Goal: Information Seeking & Learning: Learn about a topic

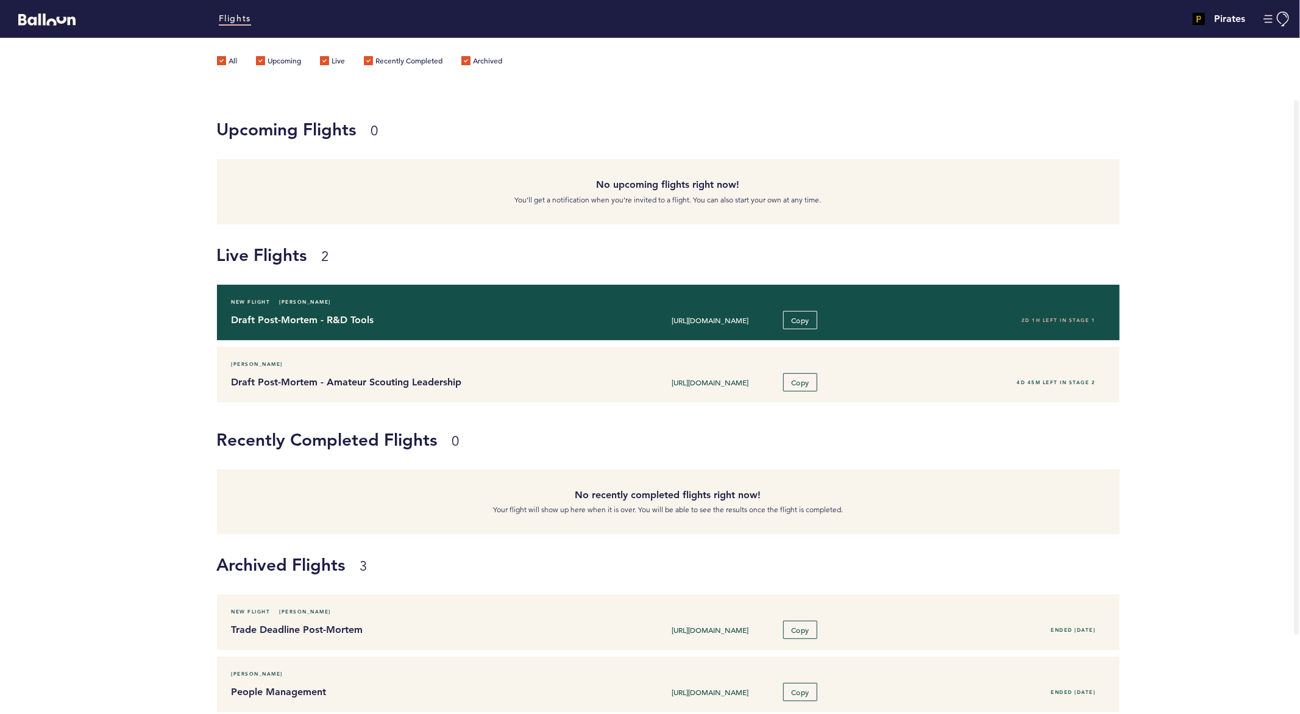
click at [311, 317] on h4 "Draft Post-Mortem - R&D Tools" at bounding box center [408, 320] width 353 height 15
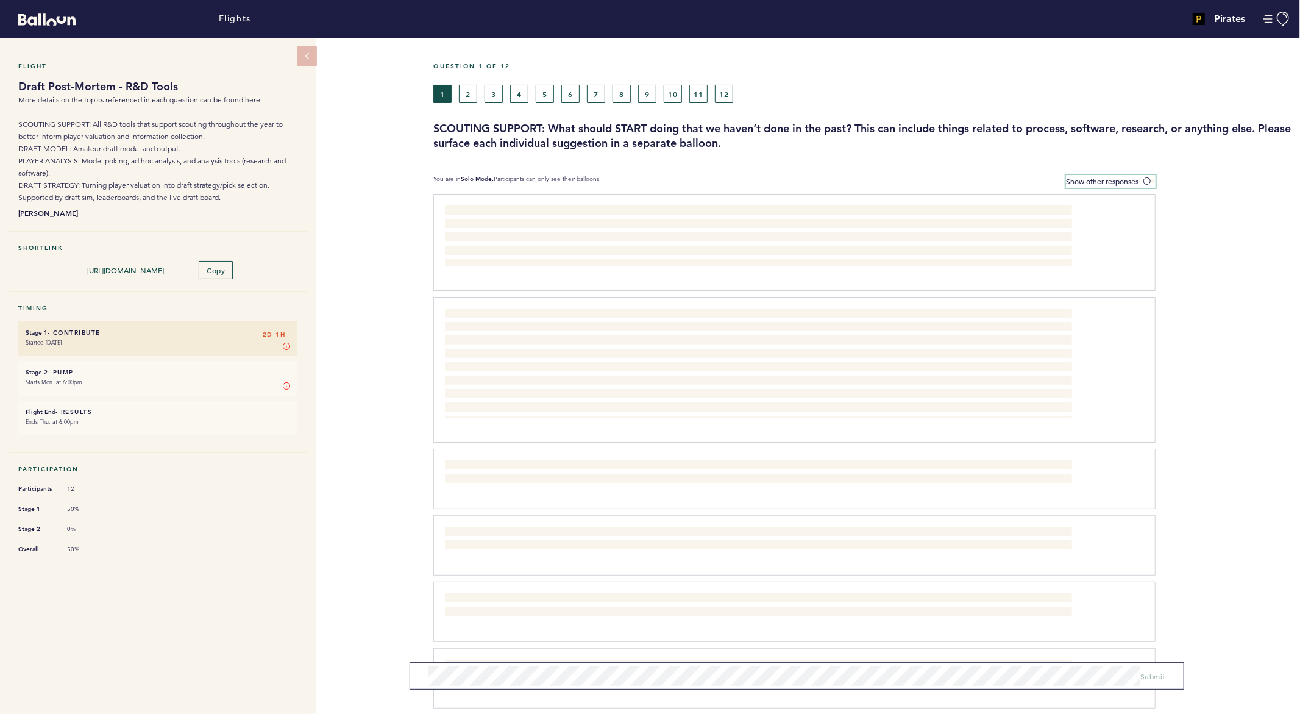
click at [1088, 182] on span "Show other responses" at bounding box center [1102, 181] width 73 height 10
click at [0, 0] on input "Show other responses" at bounding box center [0, 0] width 0 height 0
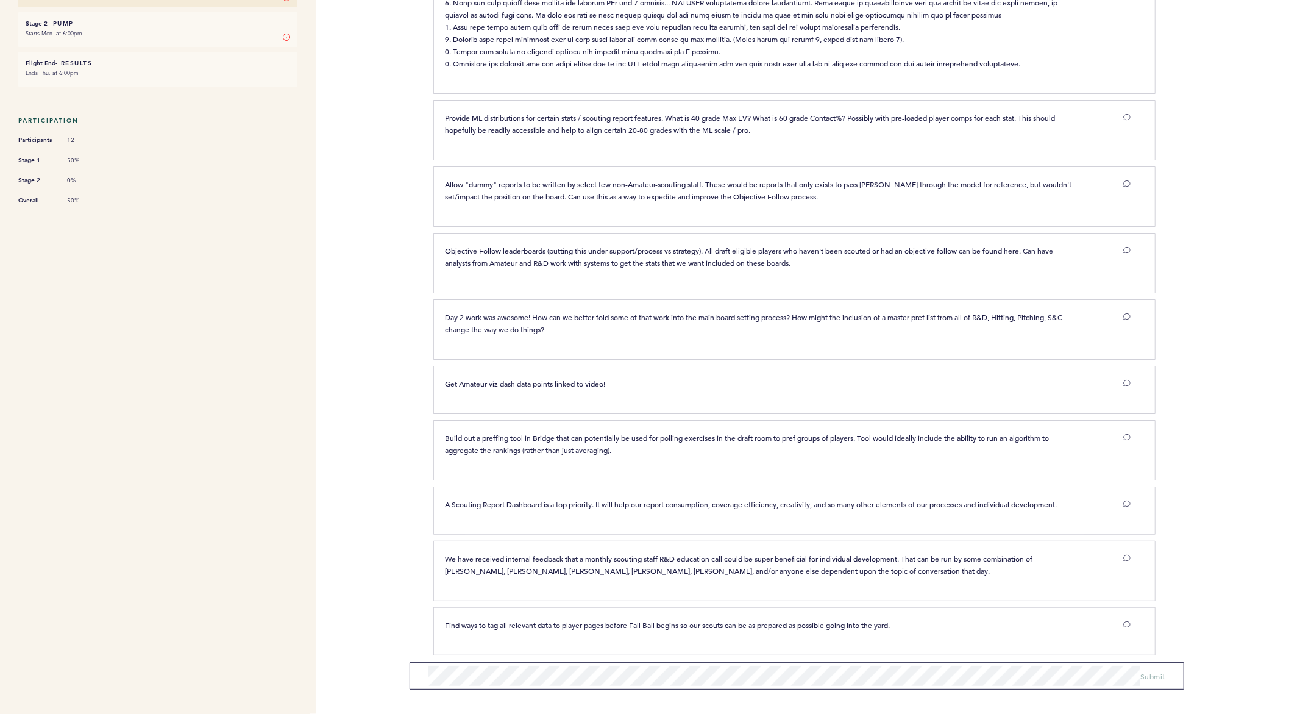
scroll to position [356, 0]
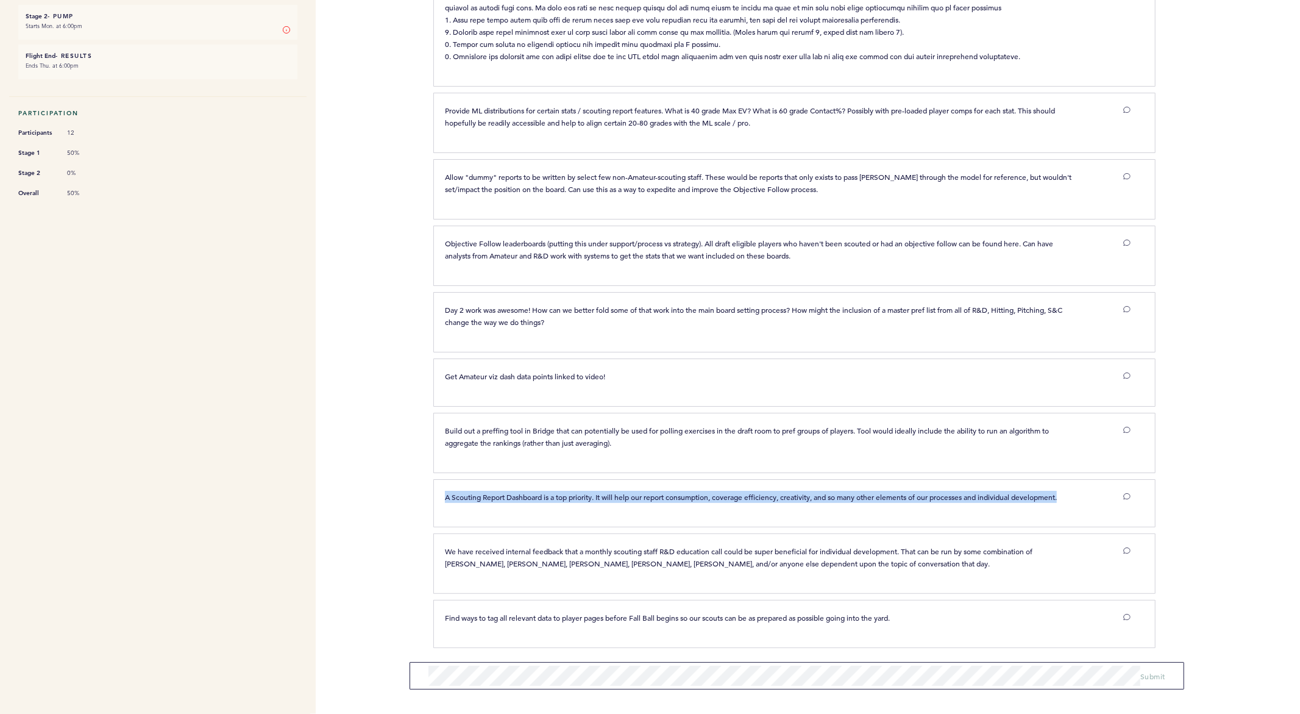
drag, startPoint x: 929, startPoint y: 506, endPoint x: 508, endPoint y: 451, distance: 424.8
click at [538, 466] on div "We need to find a way to divorce "where the player should be on the board" from…" at bounding box center [866, 246] width 848 height 816
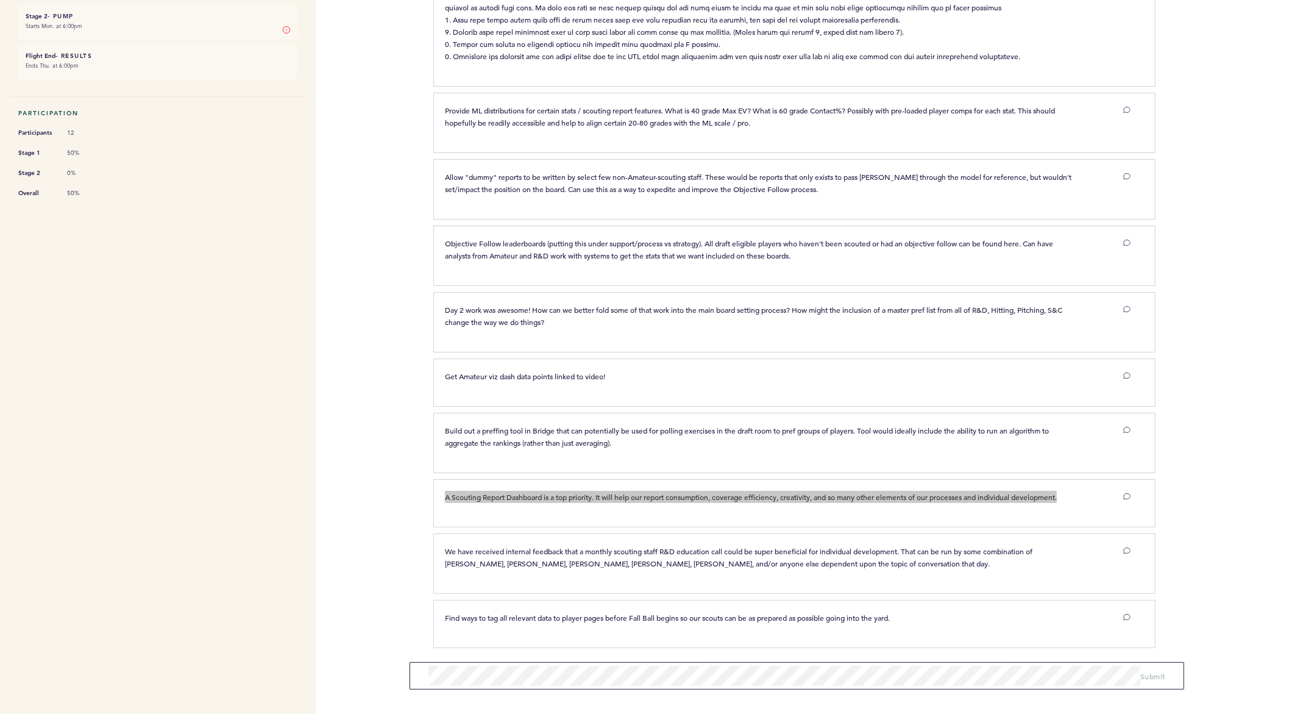
scroll to position [0, 0]
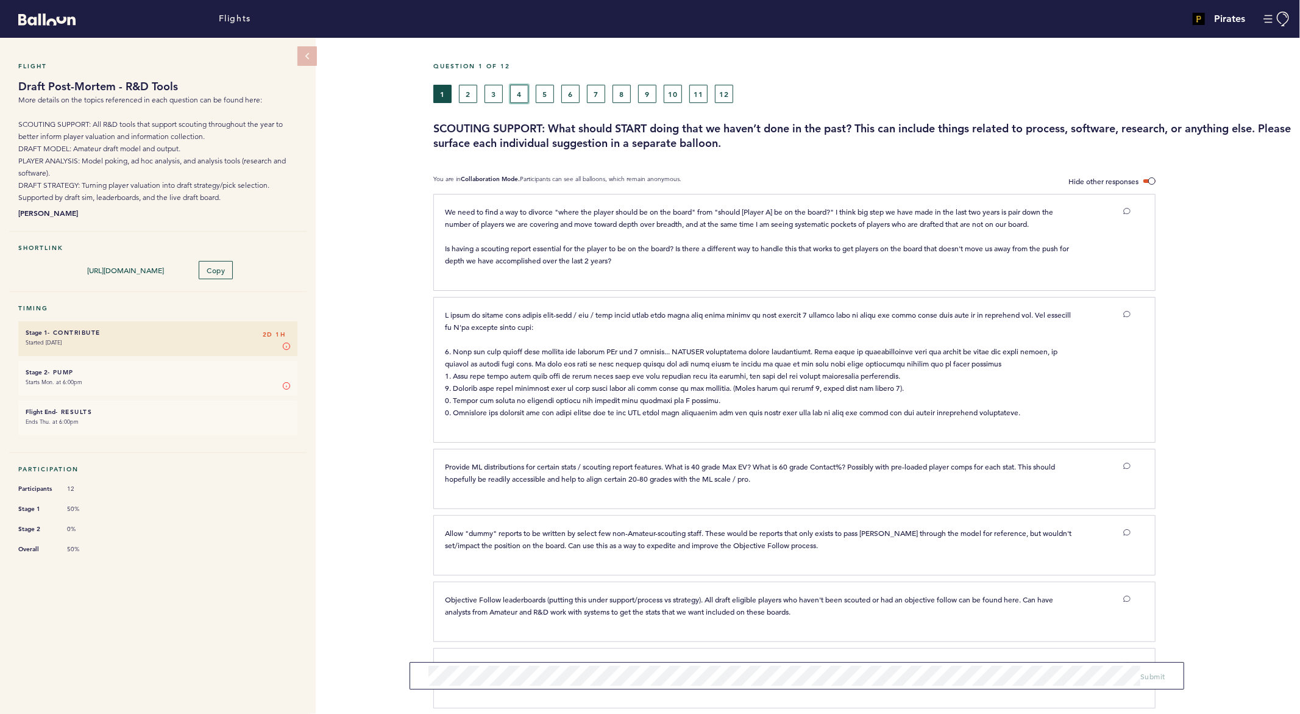
click at [523, 91] on button "4" at bounding box center [519, 94] width 18 height 18
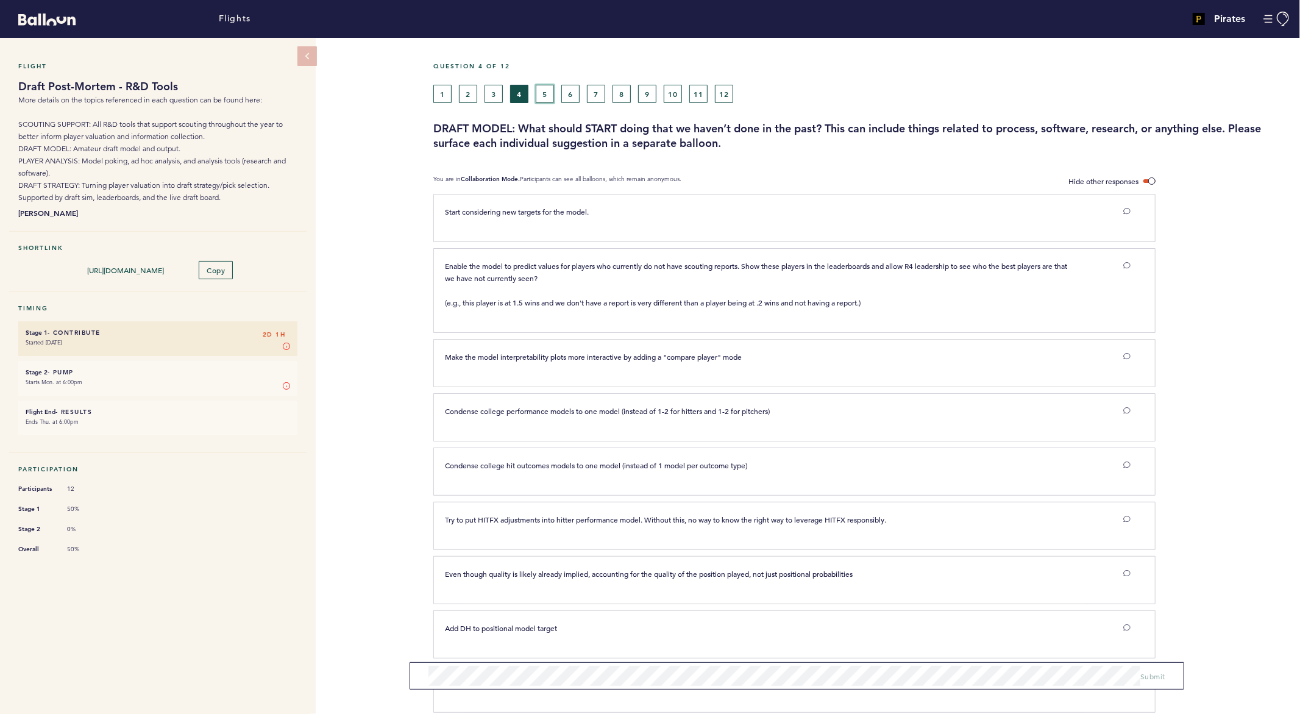
click at [553, 93] on button "5" at bounding box center [545, 94] width 18 height 18
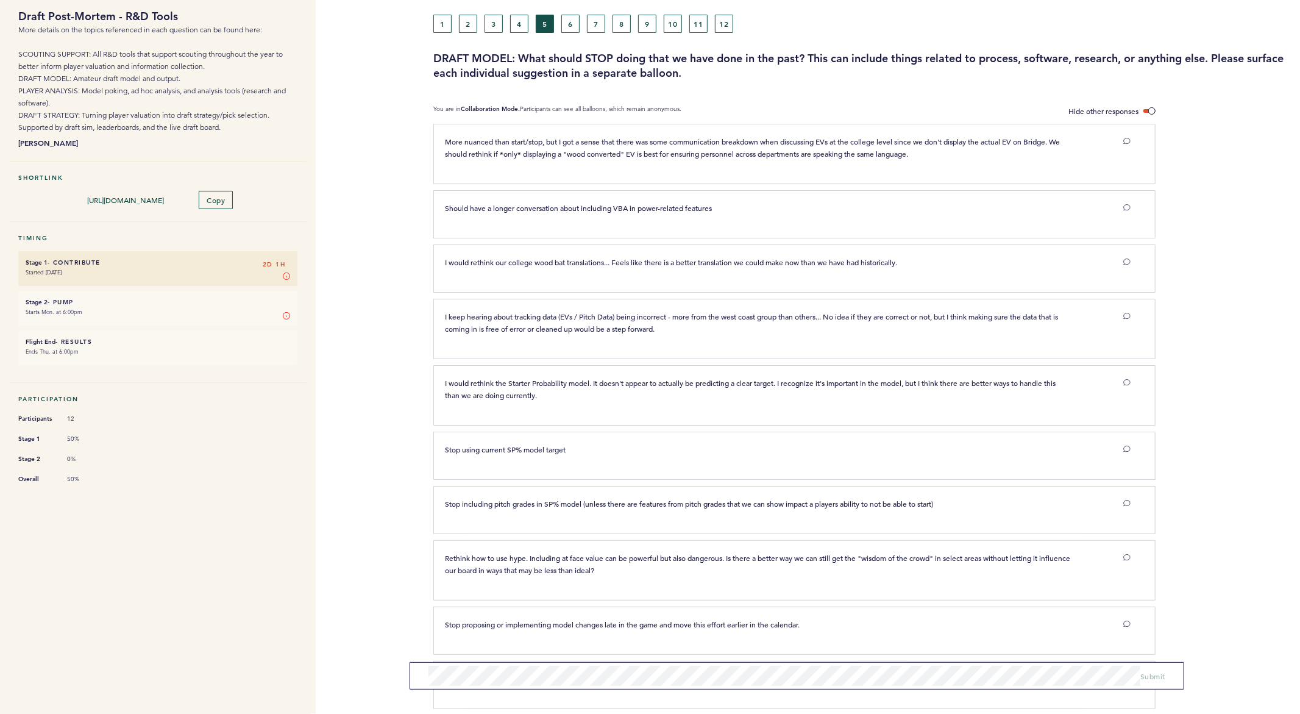
scroll to position [69, 0]
click at [575, 24] on button "6" at bounding box center [570, 25] width 18 height 18
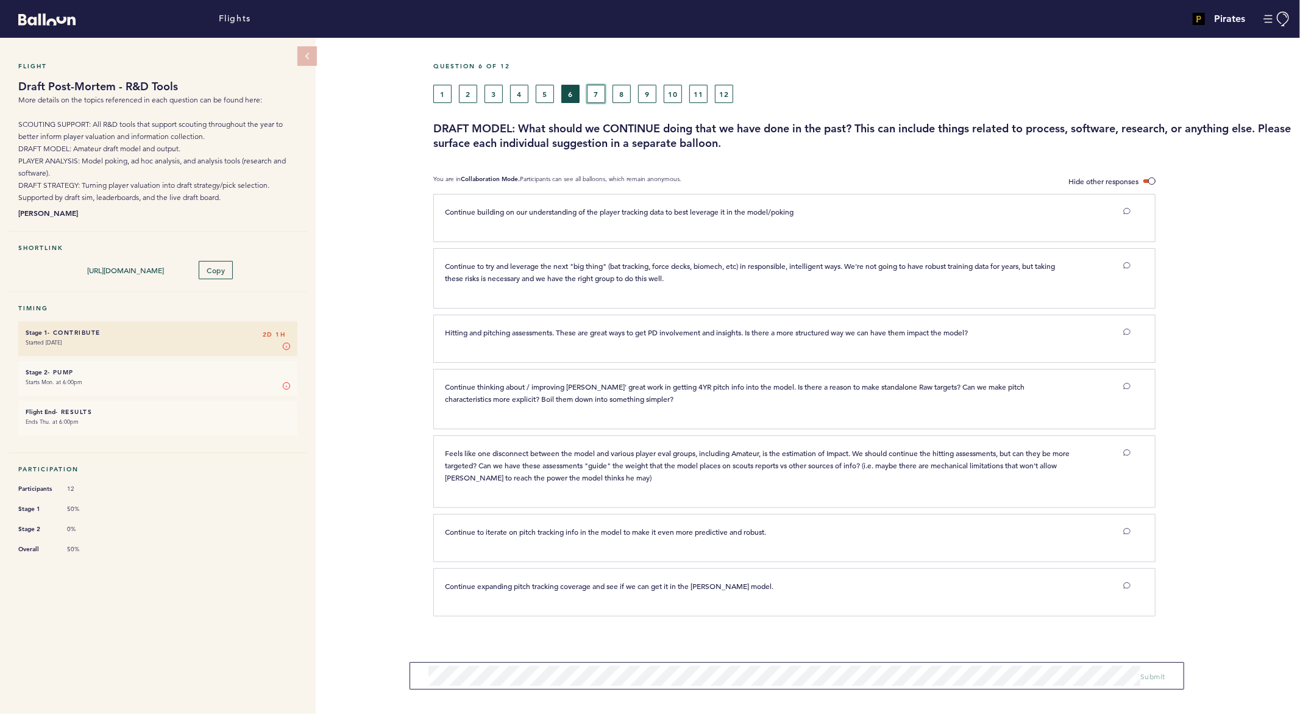
click at [601, 94] on button "7" at bounding box center [596, 94] width 18 height 18
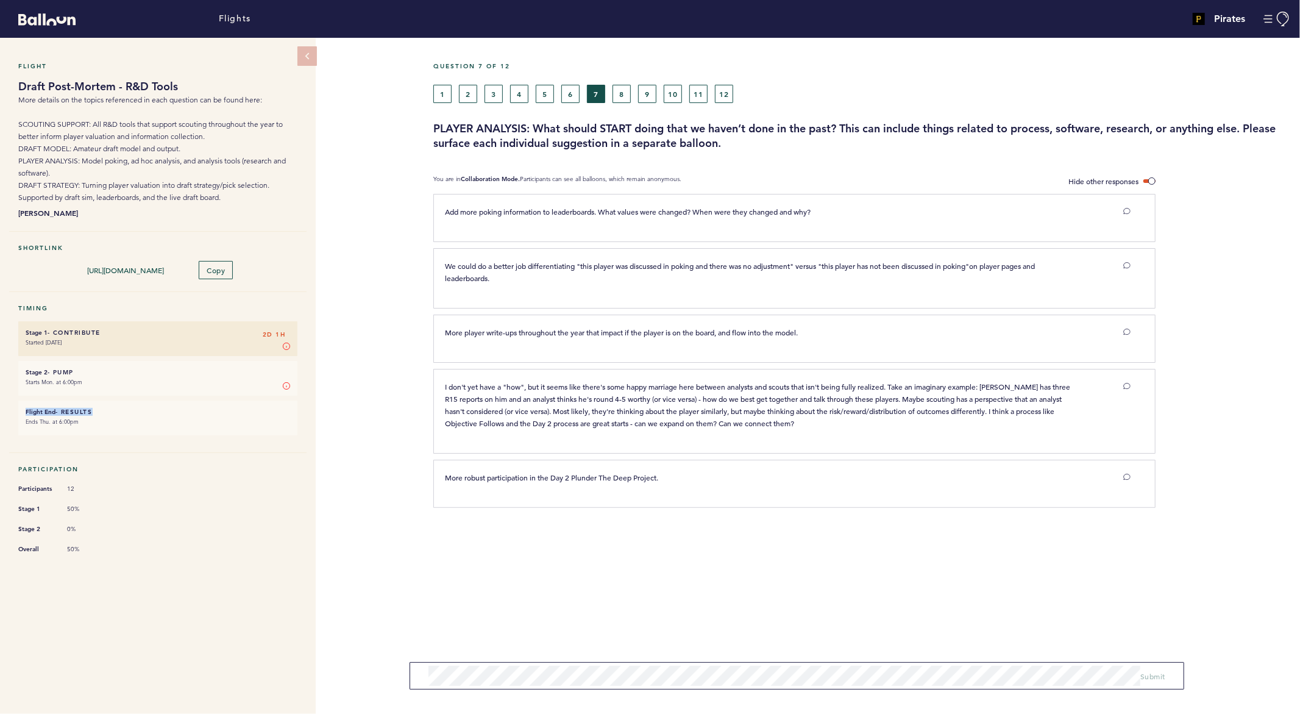
drag, startPoint x: 13, startPoint y: 402, endPoint x: -485, endPoint y: 409, distance: 498.0
click at [0, 409] on html "Flights Pirates [EMAIL_ADDRESS][DOMAIN_NAME] Team Domain: pirates Notification …" at bounding box center [650, 357] width 1300 height 714
click at [623, 93] on button "8" at bounding box center [622, 94] width 18 height 18
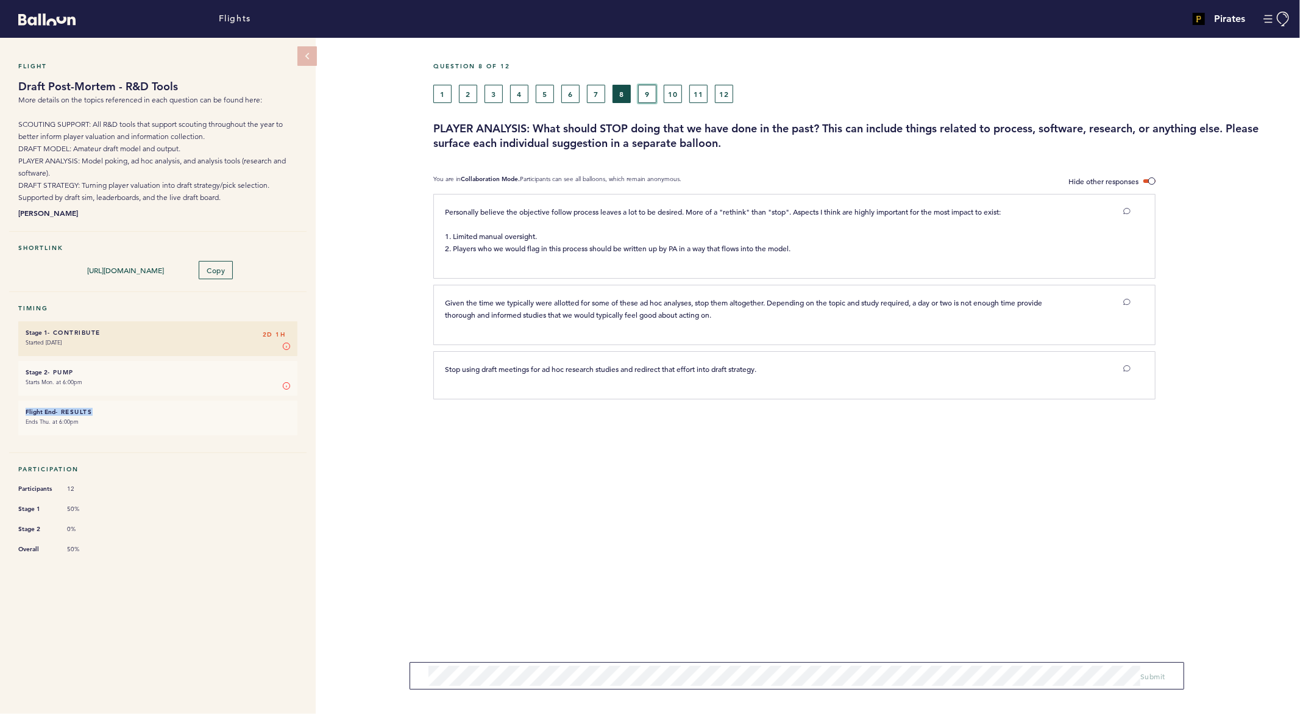
click at [647, 91] on button "9" at bounding box center [647, 94] width 18 height 18
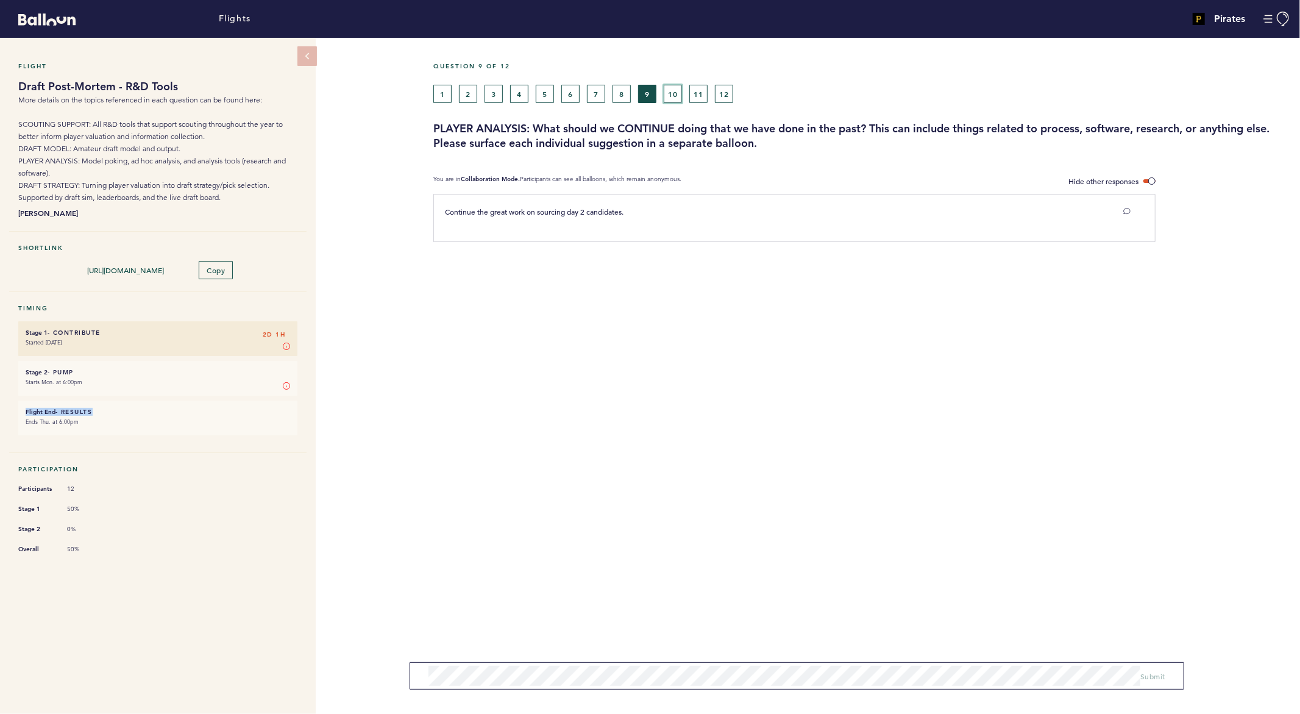
click at [678, 97] on button "10" at bounding box center [673, 94] width 18 height 18
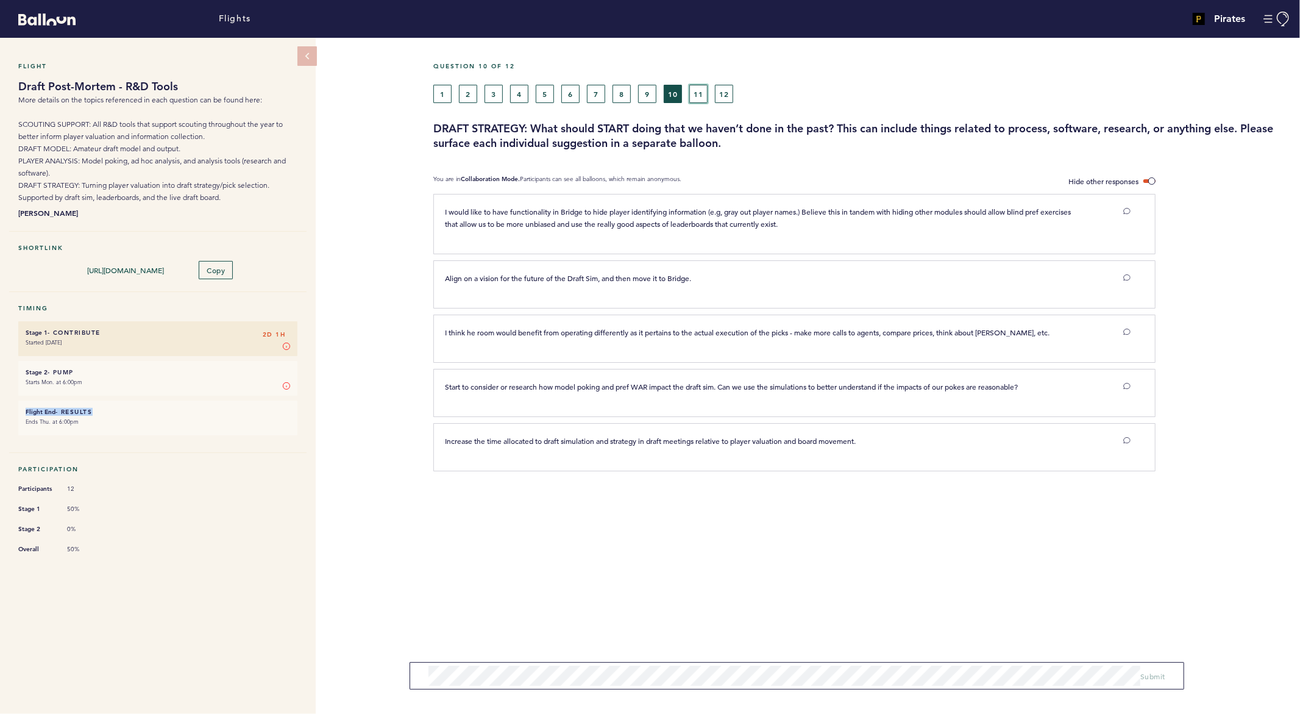
click at [696, 89] on button "11" at bounding box center [698, 94] width 18 height 18
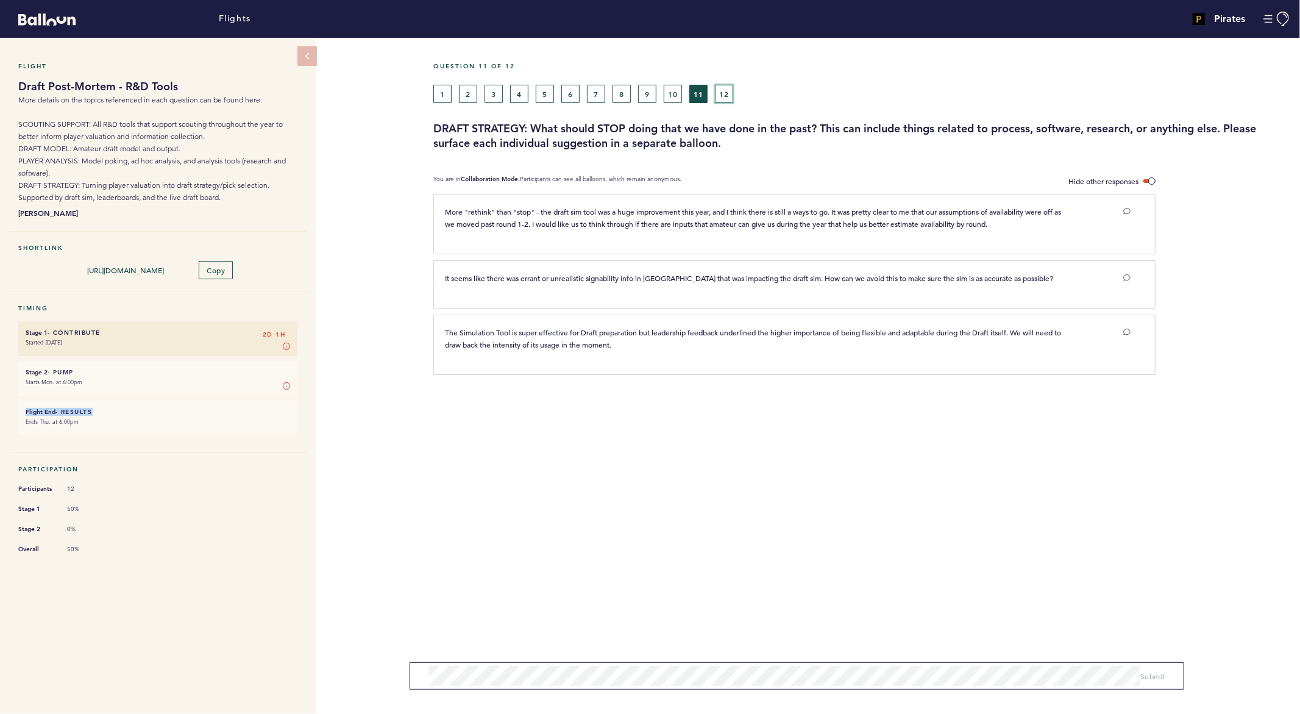
click at [725, 88] on button "12" at bounding box center [724, 94] width 18 height 18
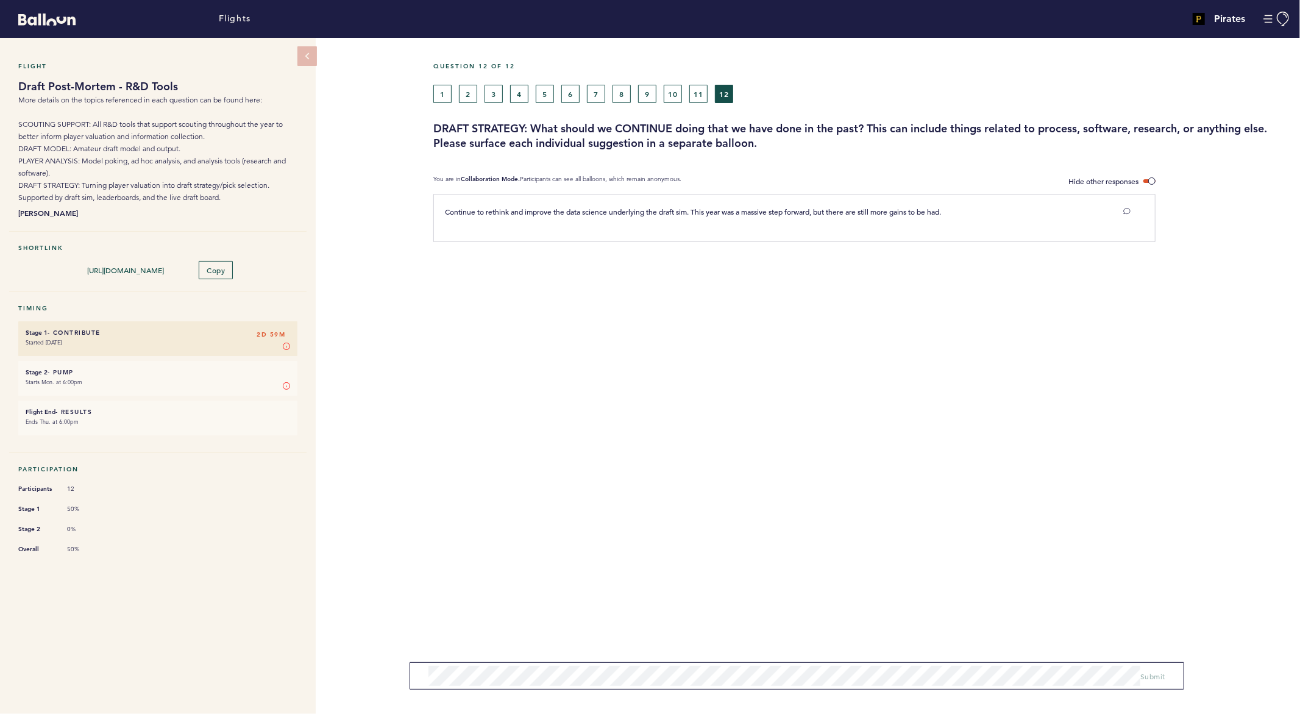
click at [150, 369] on h6 "Stage 2 - Pump 2D 59M" at bounding box center [158, 372] width 265 height 8
